Goal: Task Accomplishment & Management: Manage account settings

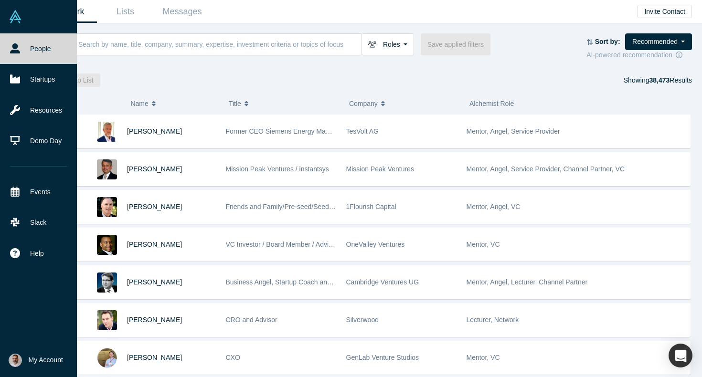
click at [43, 358] on span "My Account" at bounding box center [46, 360] width 34 height 10
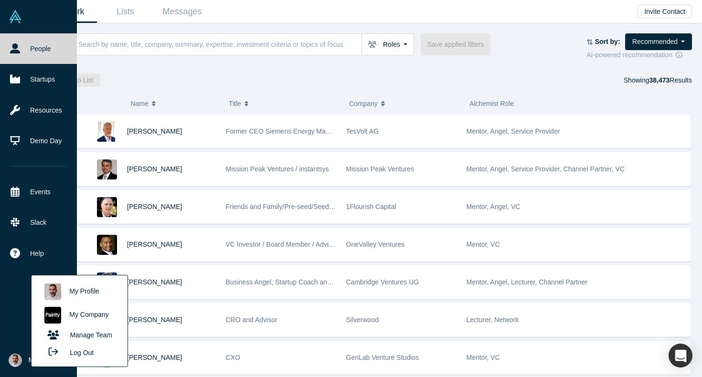
click at [89, 313] on link "My Company" at bounding box center [79, 315] width 79 height 23
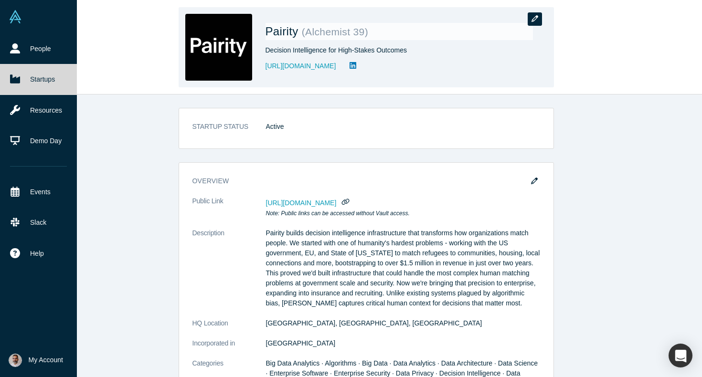
click at [534, 20] on icon "button" at bounding box center [534, 18] width 7 height 7
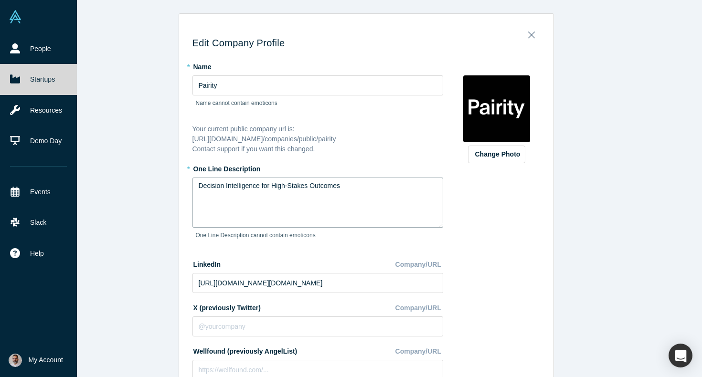
click at [363, 184] on textarea "Decision Intelligence for High-Stakes Outcomes" at bounding box center [317, 203] width 251 height 50
paste textarea "The Human-Centered Matching Intelligence platform, purpose-built for enterprise…"
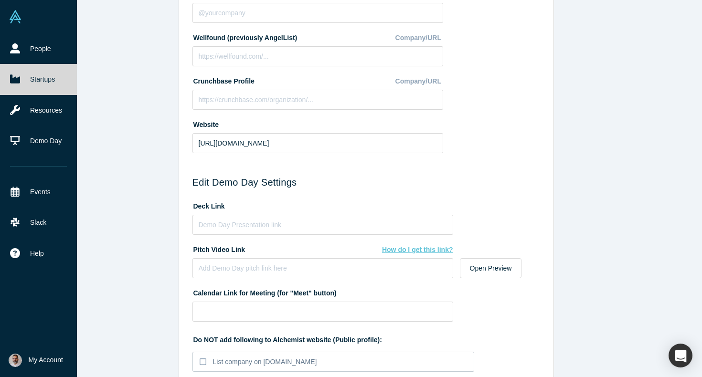
scroll to position [442, 0]
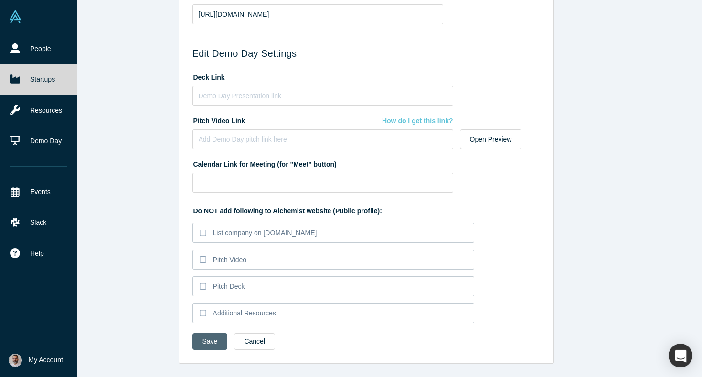
type textarea "The Human-Centered Matching Intelligence platform, purpose-built for enterprise…"
click at [208, 342] on button "Save" at bounding box center [209, 341] width 35 height 17
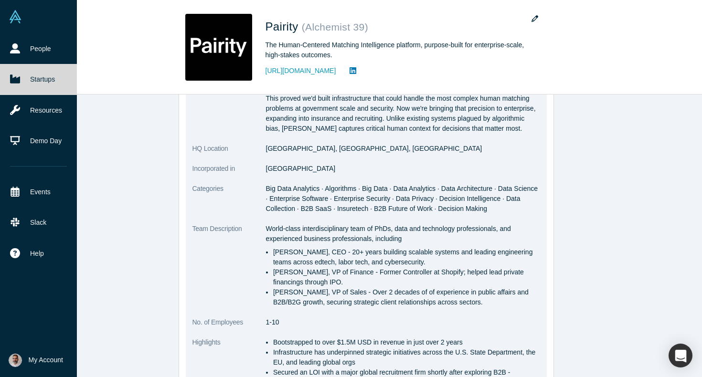
scroll to position [64, 0]
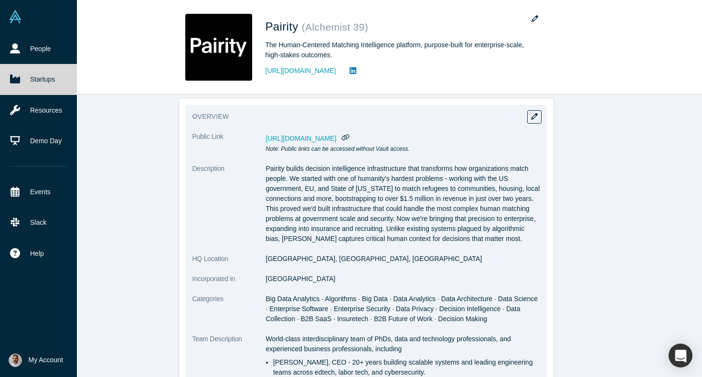
click at [352, 185] on p "Pairity builds decision intelligence infrastructure that transforms how organiz…" at bounding box center [403, 204] width 274 height 80
click at [535, 117] on icon "button" at bounding box center [534, 116] width 7 height 7
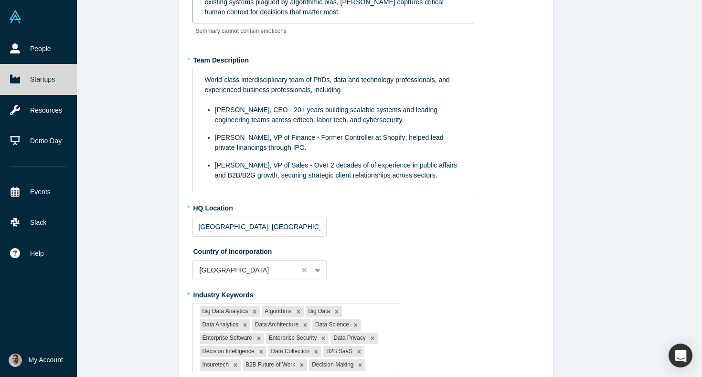
scroll to position [0, 0]
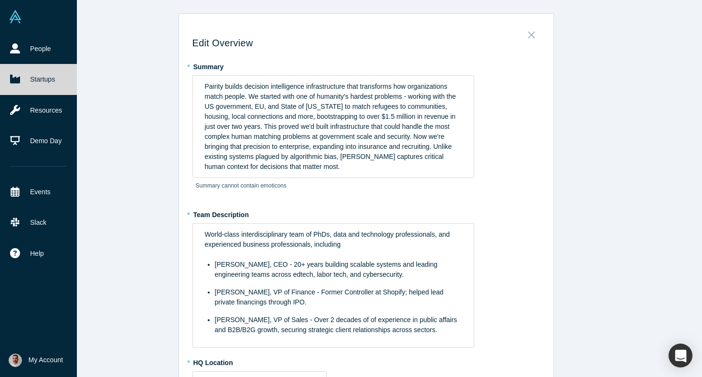
click at [525, 31] on button "Close" at bounding box center [531, 32] width 20 height 13
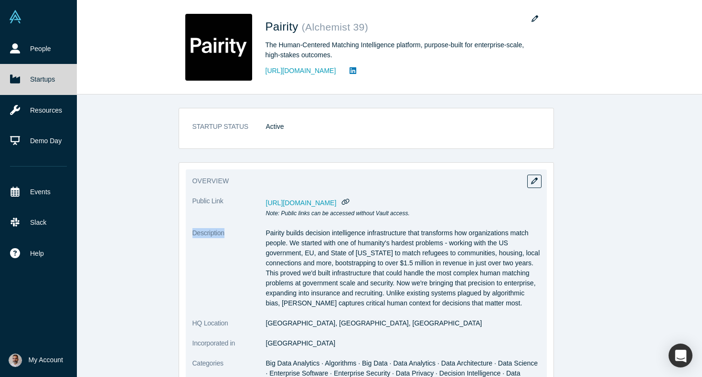
drag, startPoint x: 229, startPoint y: 230, endPoint x: 189, endPoint y: 230, distance: 40.6
click at [189, 230] on div "overview Public Link [URL][DOMAIN_NAME] Note: Public links can be accessed with…" at bounding box center [366, 380] width 361 height 423
copy dt "Description"
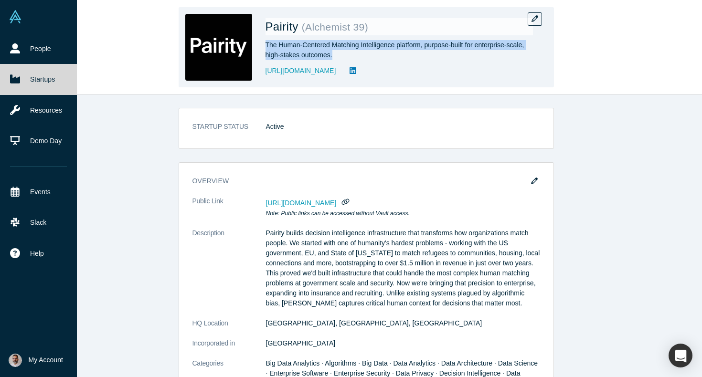
drag, startPoint x: 358, startPoint y: 55, endPoint x: 261, endPoint y: 43, distance: 98.1
click at [261, 43] on div "Pairity ( Alchemist 39 ) The Human-Centered Matching Intelligence platform, pur…" at bounding box center [365, 47] width 375 height 80
copy div "The Human-Centered Matching Intelligence platform, purpose-built for enterprise…"
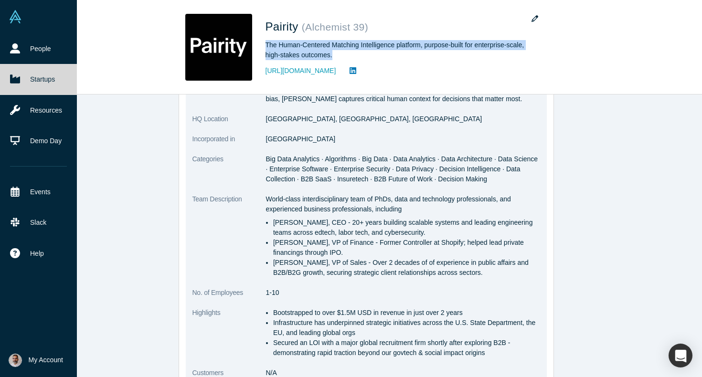
scroll to position [209, 0]
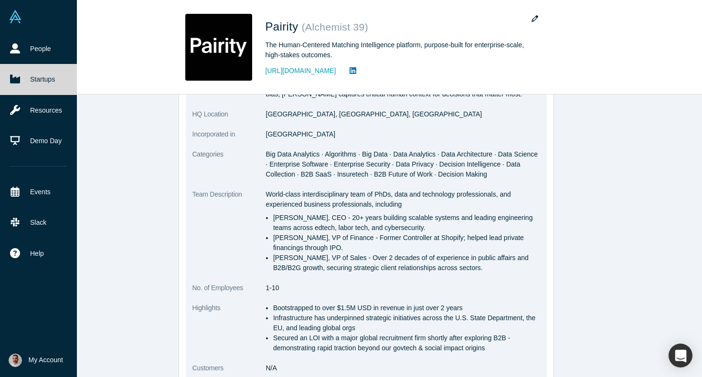
click at [211, 309] on dt "Highlights" at bounding box center [228, 333] width 73 height 60
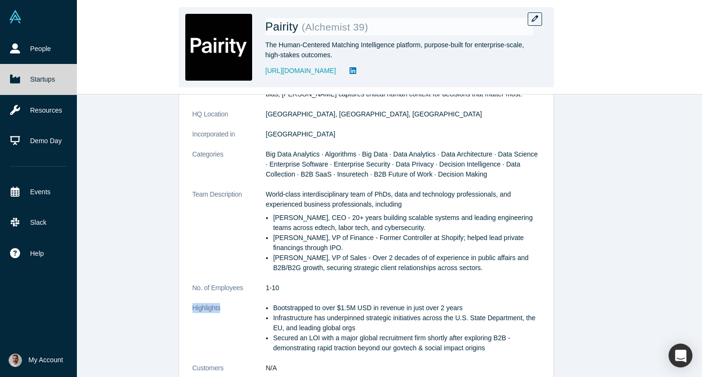
copy dt "Highlights"
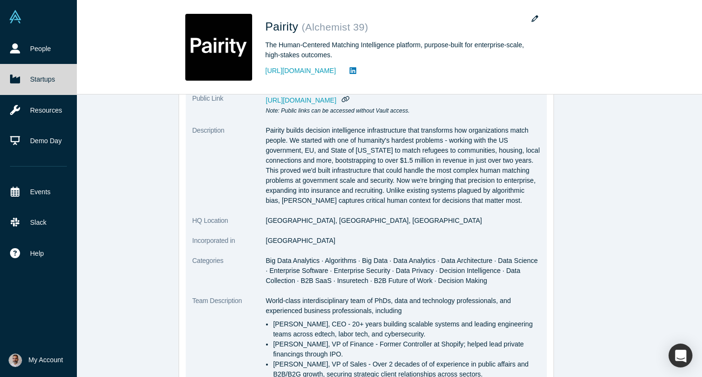
scroll to position [86, 0]
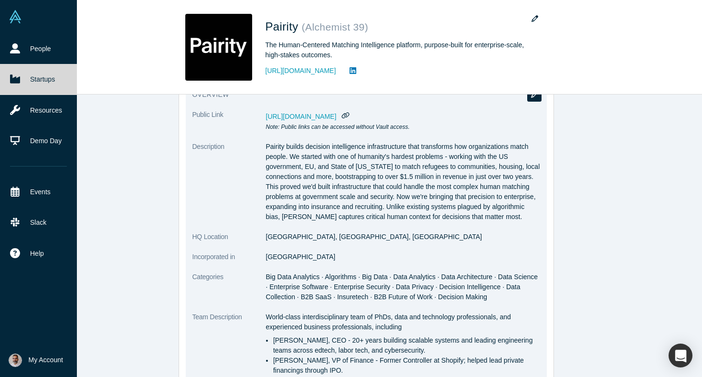
click at [531, 95] on icon "button" at bounding box center [534, 94] width 7 height 7
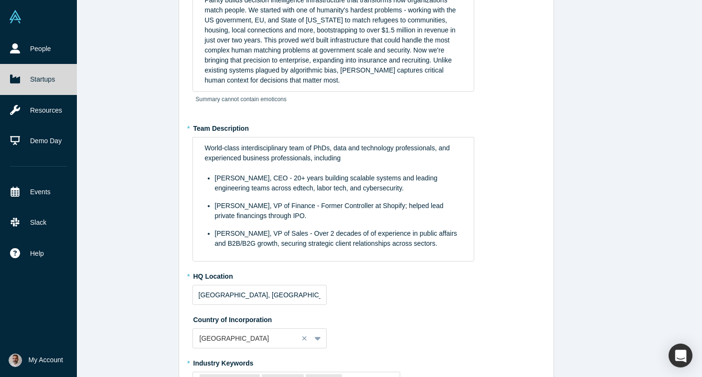
scroll to position [0, 0]
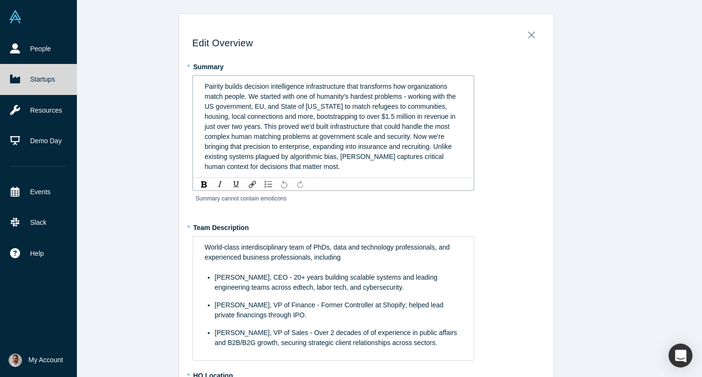
click at [274, 132] on span "Pairity builds decision intelligence infrastructure that transforms how organiz…" at bounding box center [331, 127] width 253 height 88
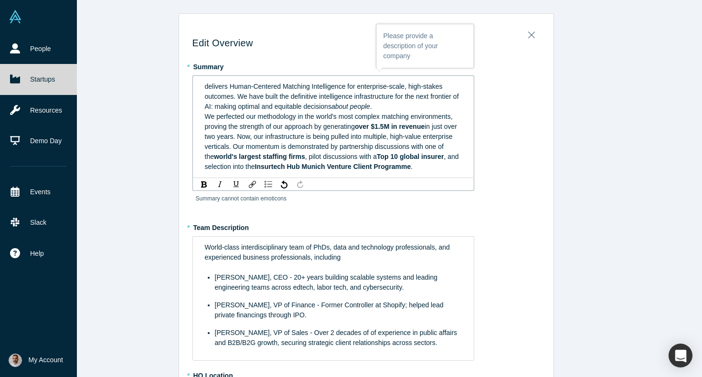
click at [206, 87] on span "delivers Human-Centered Matching Intelligence for enterprise-scale, high-stakes…" at bounding box center [332, 97] width 255 height 28
click at [425, 107] on div "Pairity delivers Human-Centered Matching Intelligence for enterprise-scale, hig…" at bounding box center [333, 97] width 257 height 30
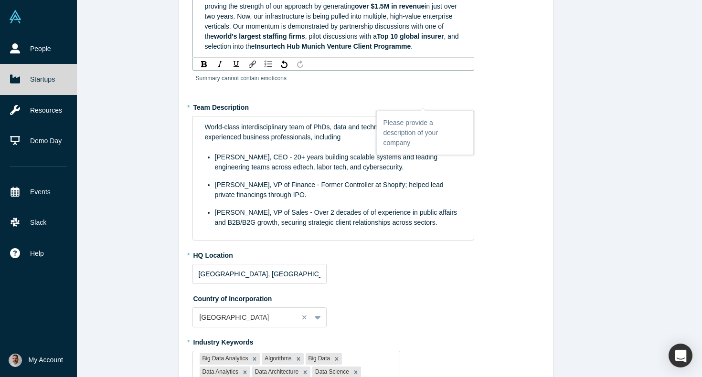
scroll to position [122, 0]
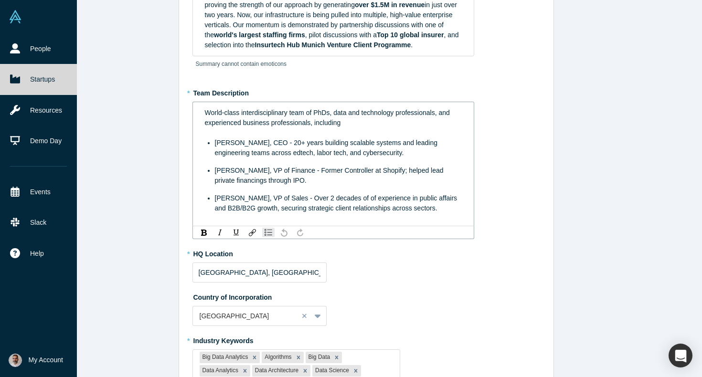
click at [332, 173] on ul "[PERSON_NAME], CEO - 20+ years building scalable systems and leading engineerin…" at bounding box center [333, 175] width 257 height 75
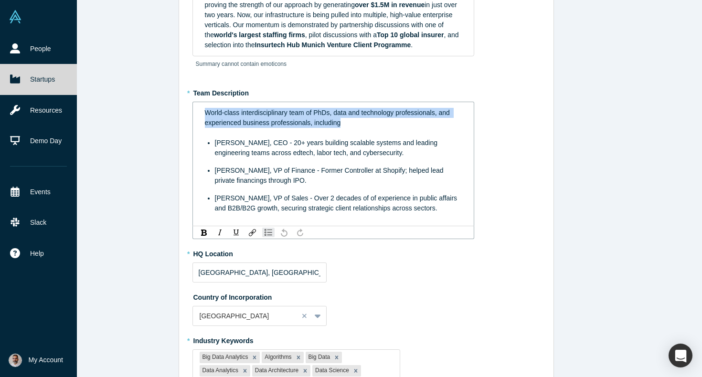
drag, startPoint x: 363, startPoint y: 130, endPoint x: 202, endPoint y: 127, distance: 161.3
click at [202, 127] on div "World-class interdisciplinary team of PhDs, data and technology professionals, …" at bounding box center [333, 164] width 269 height 118
copy span "World-class interdisciplinary team of PhDs, data and technology professionals, …"
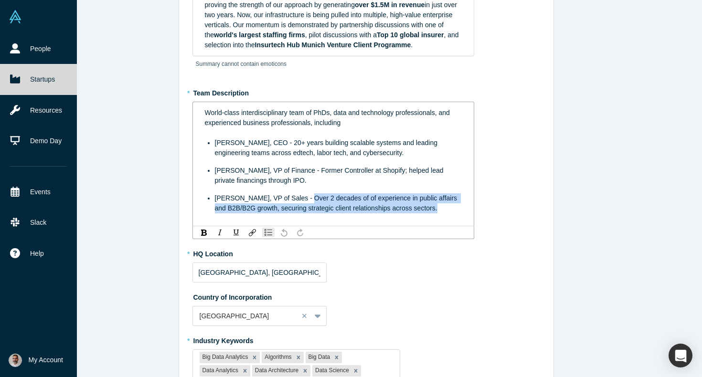
drag, startPoint x: 302, startPoint y: 208, endPoint x: 430, endPoint y: 220, distance: 128.0
click at [430, 213] on div "[PERSON_NAME], VP of Sales - Over 2 decades of of experience in public affairs …" at bounding box center [338, 203] width 247 height 20
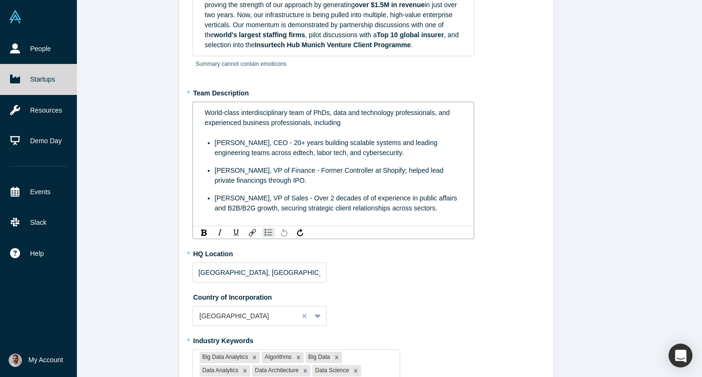
click at [296, 211] on span "[PERSON_NAME], VP of Sales - Over 2 decades of of experience in public affairs …" at bounding box center [337, 203] width 244 height 18
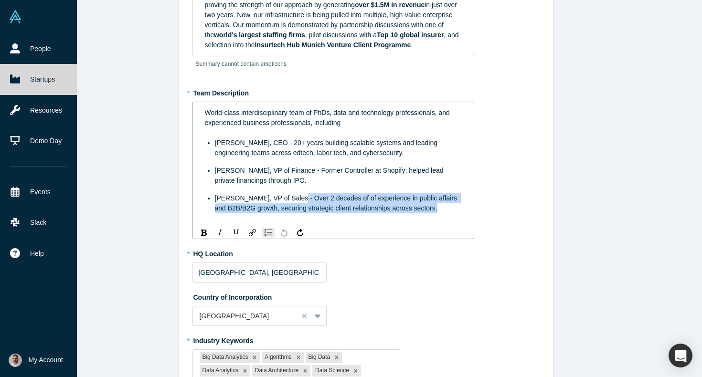
click at [427, 213] on div "[PERSON_NAME], VP of Sales - Over 2 decades of of experience in public affairs …" at bounding box center [338, 203] width 247 height 20
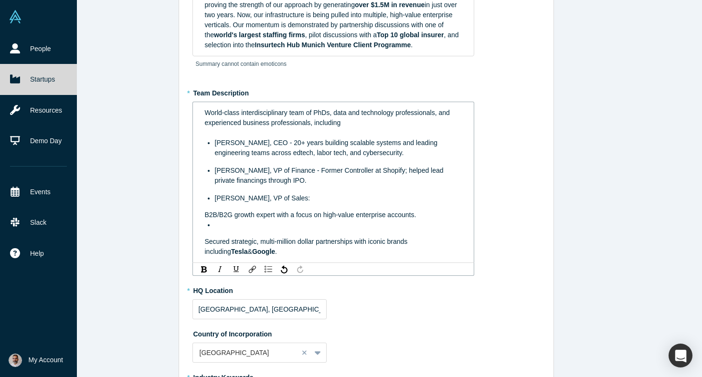
click at [204, 236] on div "World-class interdisciplinary team of PhDs, data and technology professionals, …" at bounding box center [333, 182] width 269 height 155
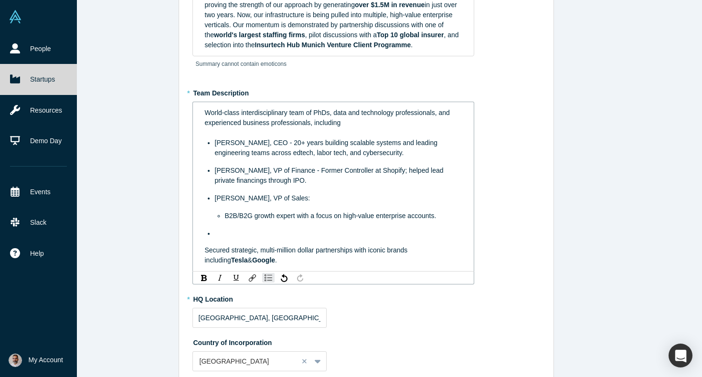
click at [203, 260] on div "World-class interdisciplinary team of PhDs, data and technology professionals, …" at bounding box center [333, 186] width 269 height 163
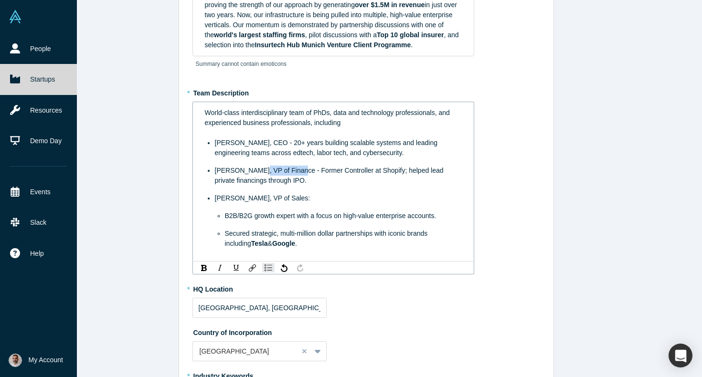
drag, startPoint x: 299, startPoint y: 181, endPoint x: 259, endPoint y: 181, distance: 40.1
click at [259, 181] on span "[PERSON_NAME], VP of Finance - Former Controller at Shopify; helped lead privat…" at bounding box center [330, 176] width 231 height 18
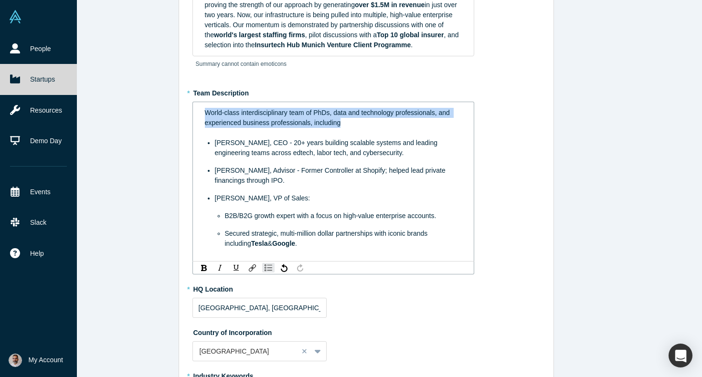
drag, startPoint x: 354, startPoint y: 133, endPoint x: 177, endPoint y: 119, distance: 178.1
click at [177, 119] on div "Edit Overview * Summary Pairity delivers Human-Centered Matching Intelligence f…" at bounding box center [365, 188] width 671 height 377
